Goal: Task Accomplishment & Management: Use online tool/utility

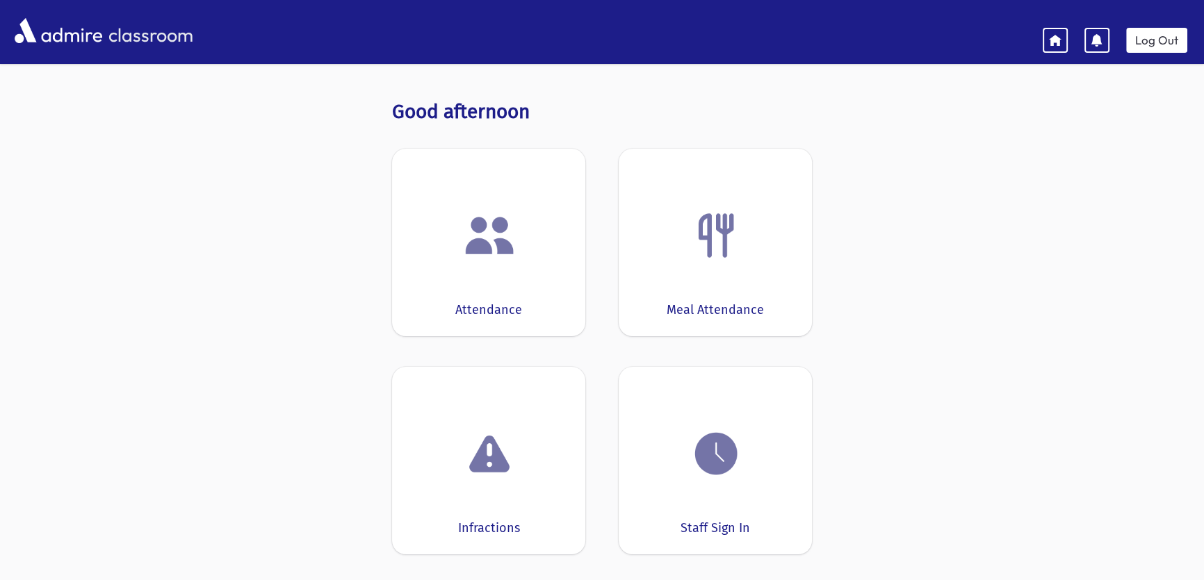
click at [518, 222] on div at bounding box center [489, 235] width 150 height 53
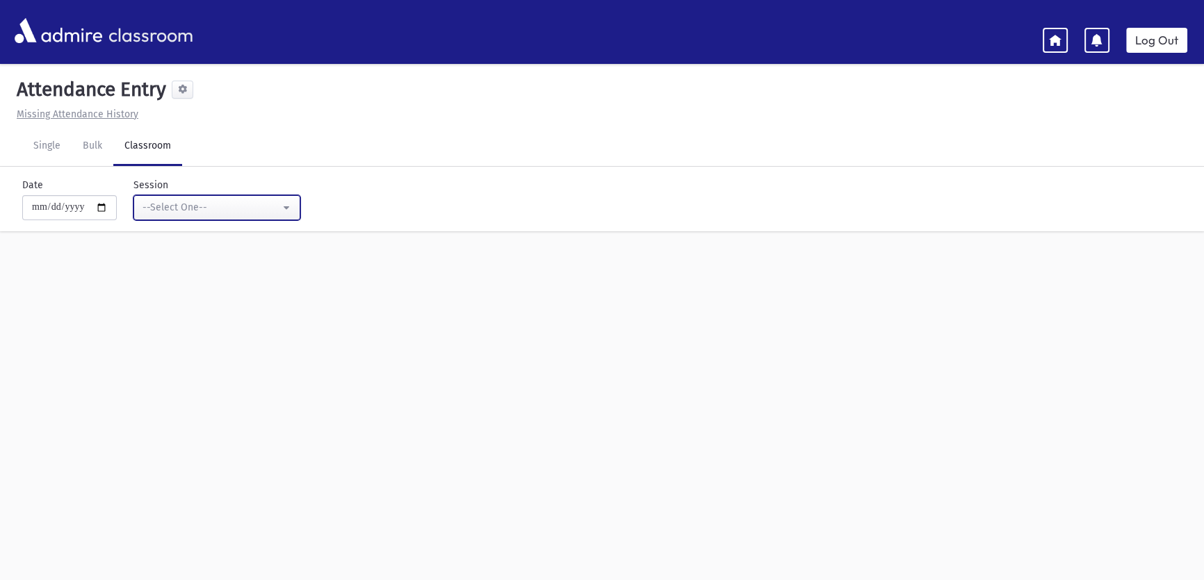
click at [229, 203] on div "--Select One--" at bounding box center [211, 207] width 138 height 15
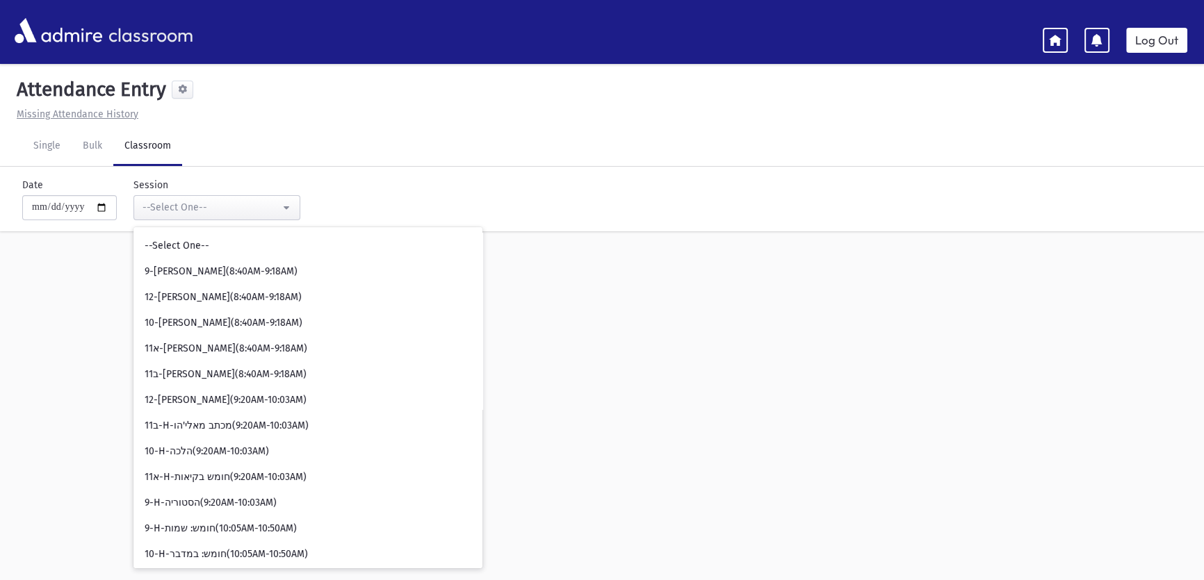
drag, startPoint x: 608, startPoint y: 270, endPoint x: 616, endPoint y: 282, distance: 14.7
click at [610, 271] on div "**********" at bounding box center [602, 337] width 1204 height 541
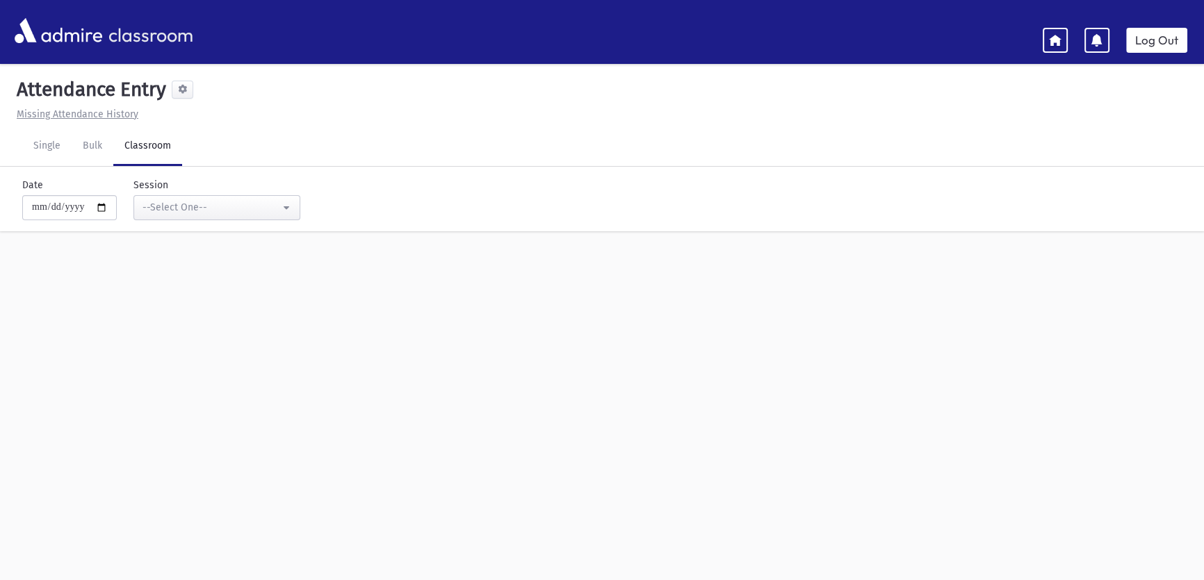
click at [1049, 35] on icon at bounding box center [1055, 39] width 13 height 13
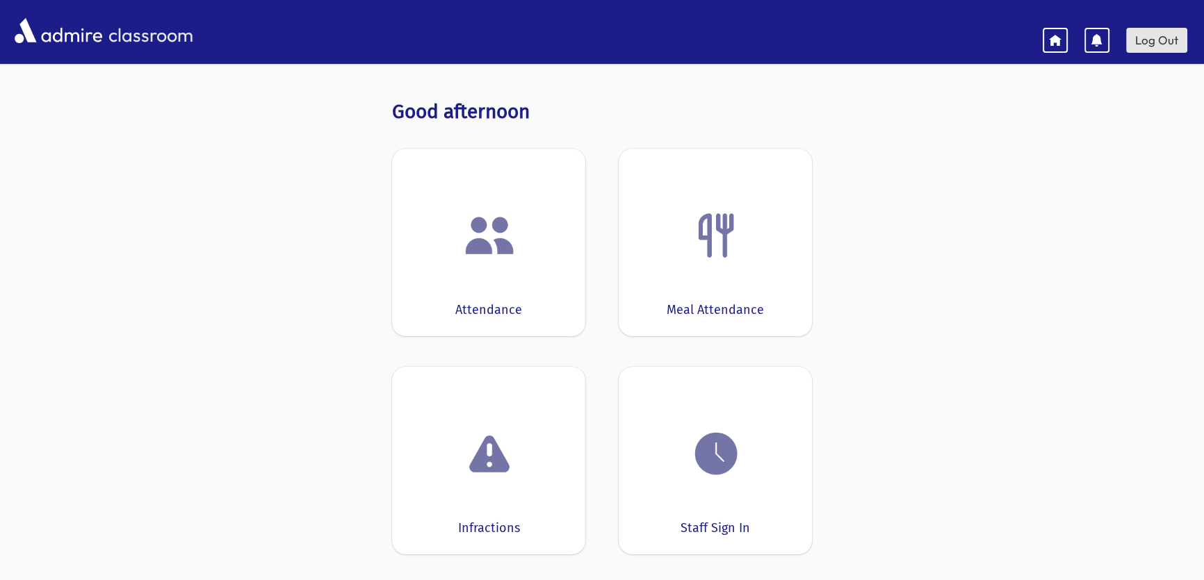
click at [1164, 35] on link "Log Out" at bounding box center [1156, 40] width 61 height 25
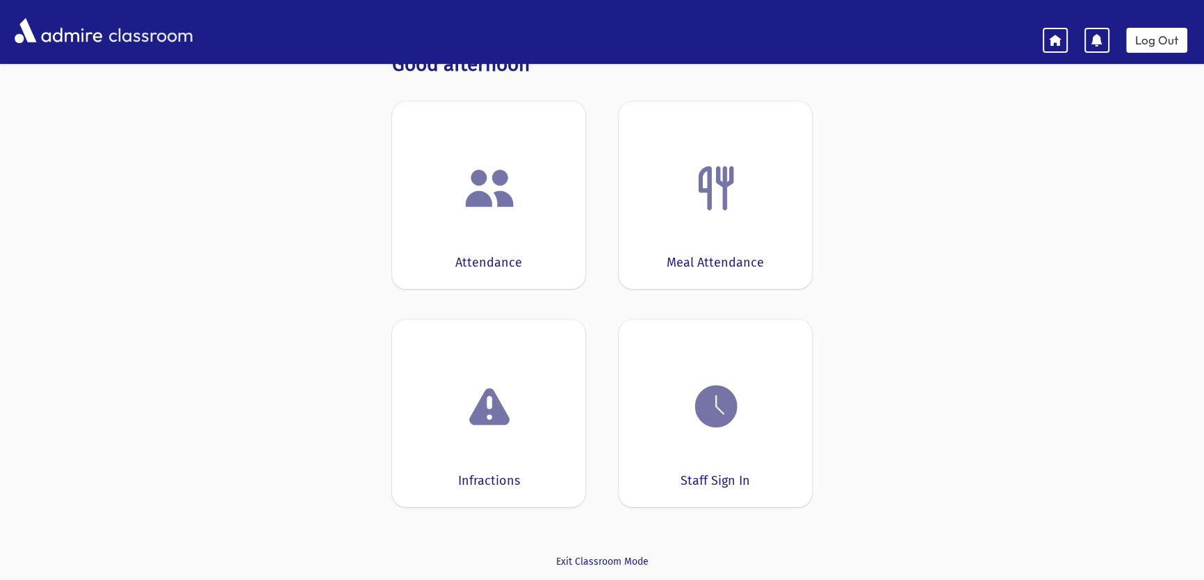
scroll to position [83, 0]
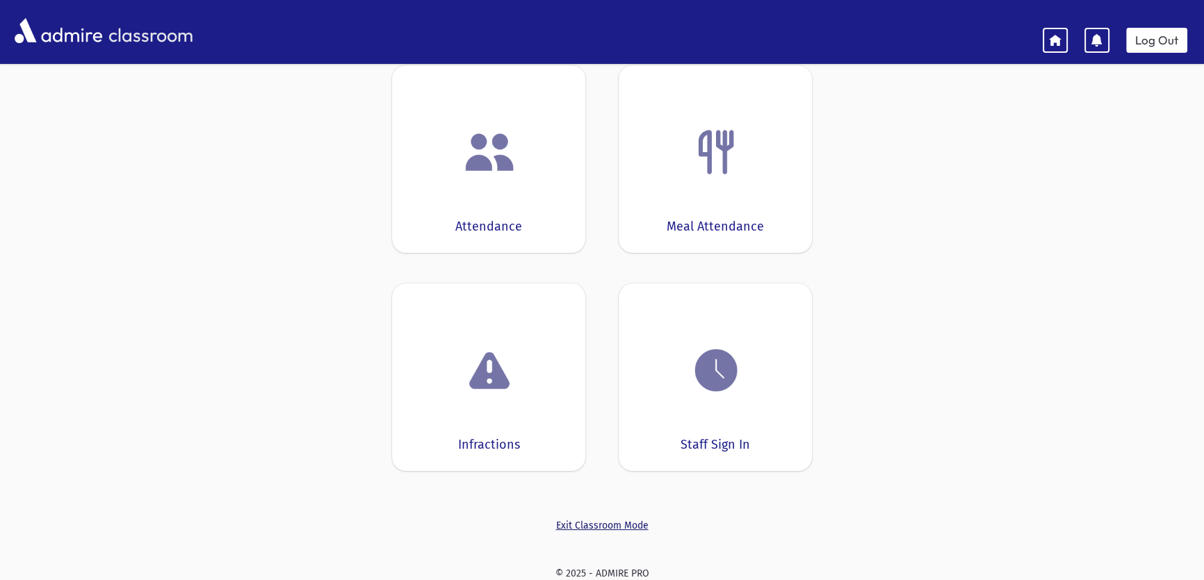
click at [610, 523] on link "Exit Classroom Mode" at bounding box center [602, 525] width 420 height 15
